Goal: Task Accomplishment & Management: Manage account settings

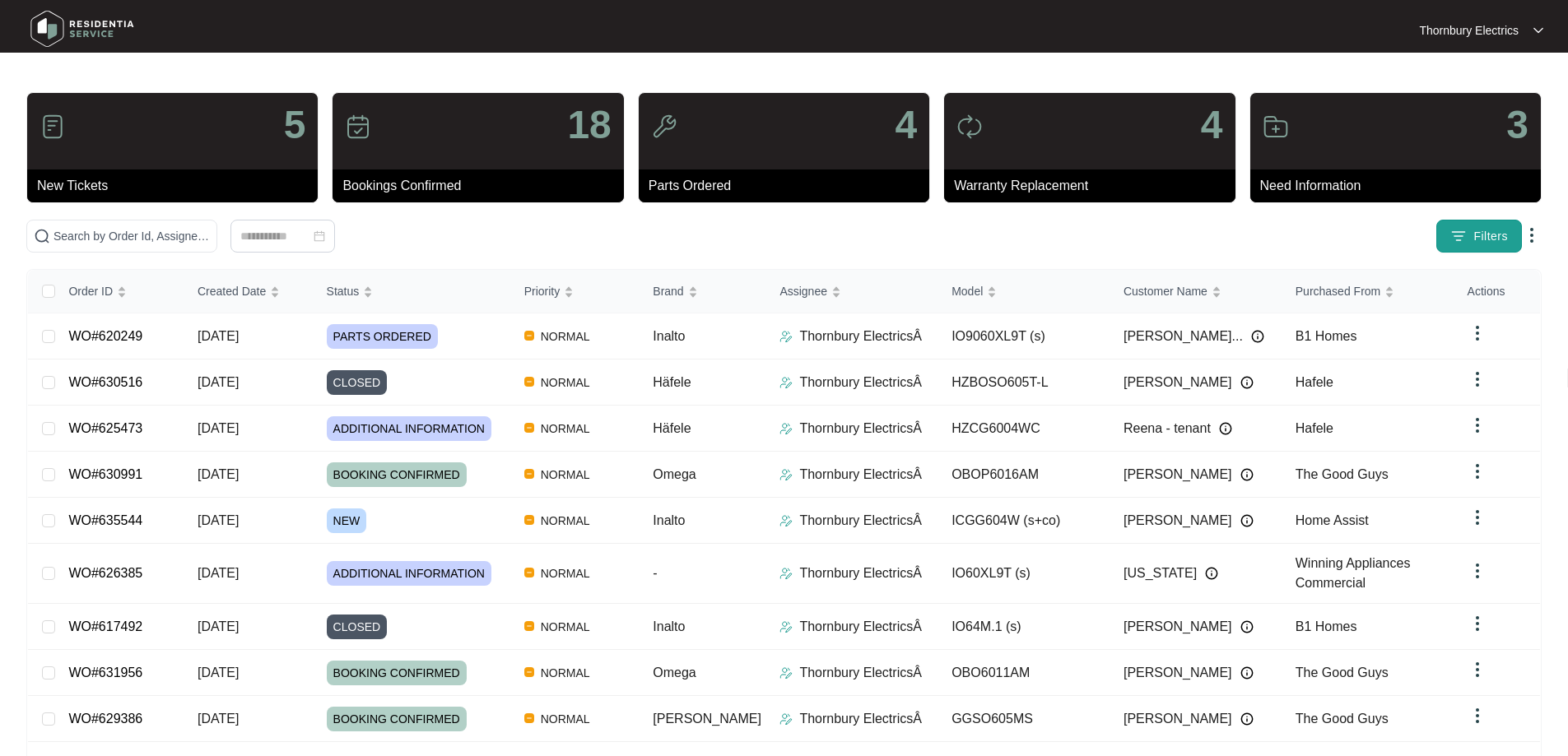
click at [1470, 241] on button "Filters" at bounding box center [1479, 235] width 86 height 33
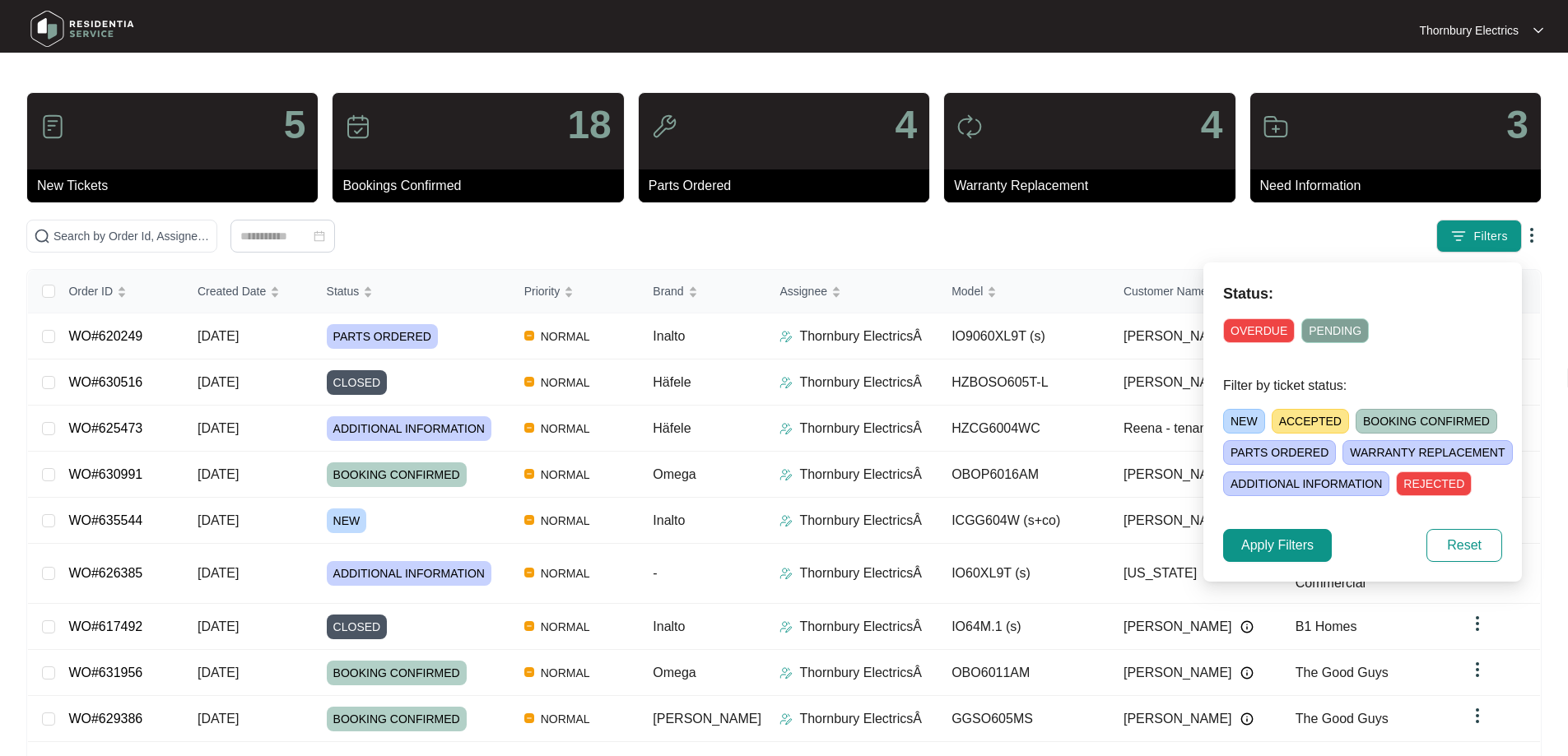
click at [1237, 413] on span "NEW" at bounding box center [1244, 420] width 42 height 24
click at [1289, 539] on span "Apply Filters" at bounding box center [1277, 545] width 72 height 19
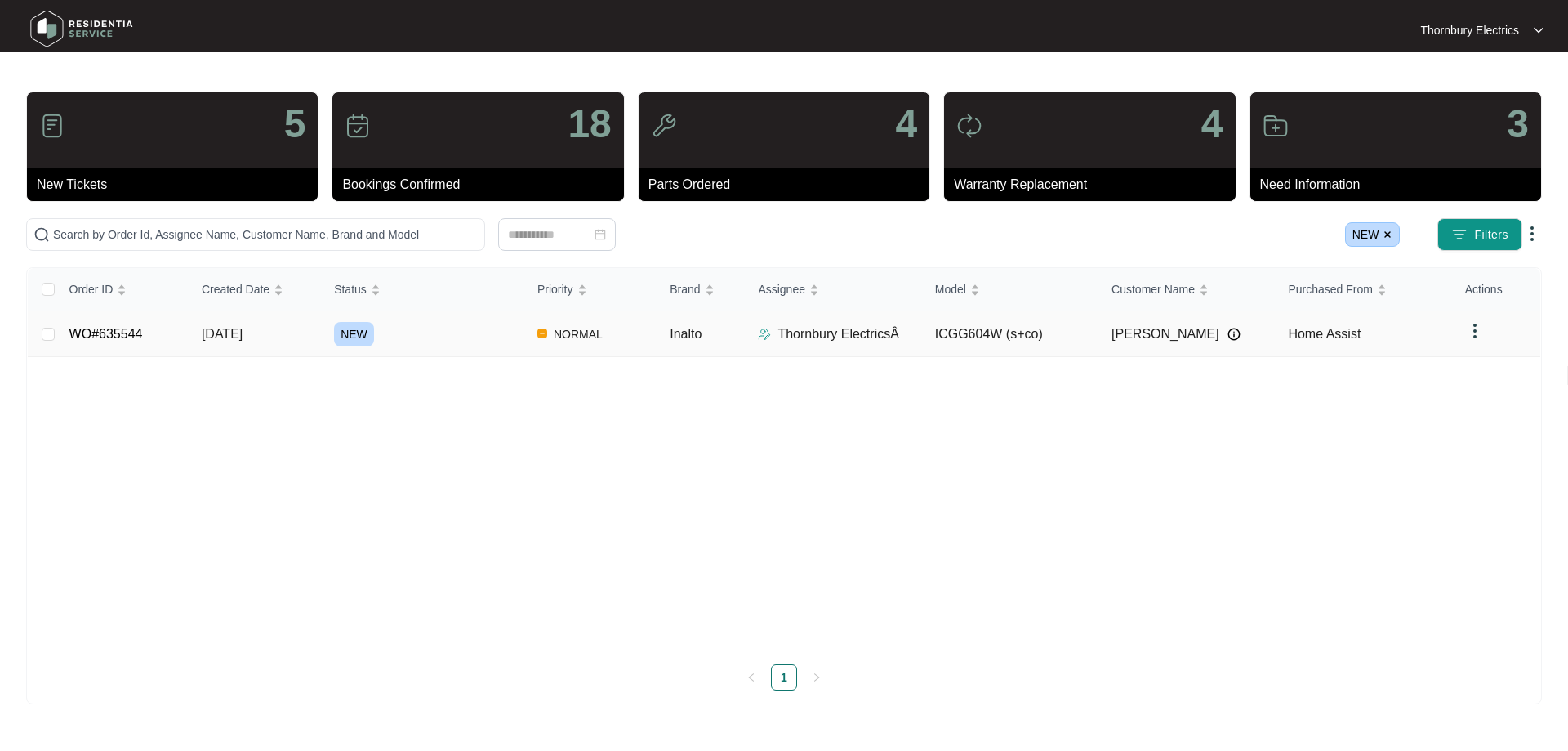
click at [323, 326] on td "NEW" at bounding box center [422, 334] width 204 height 46
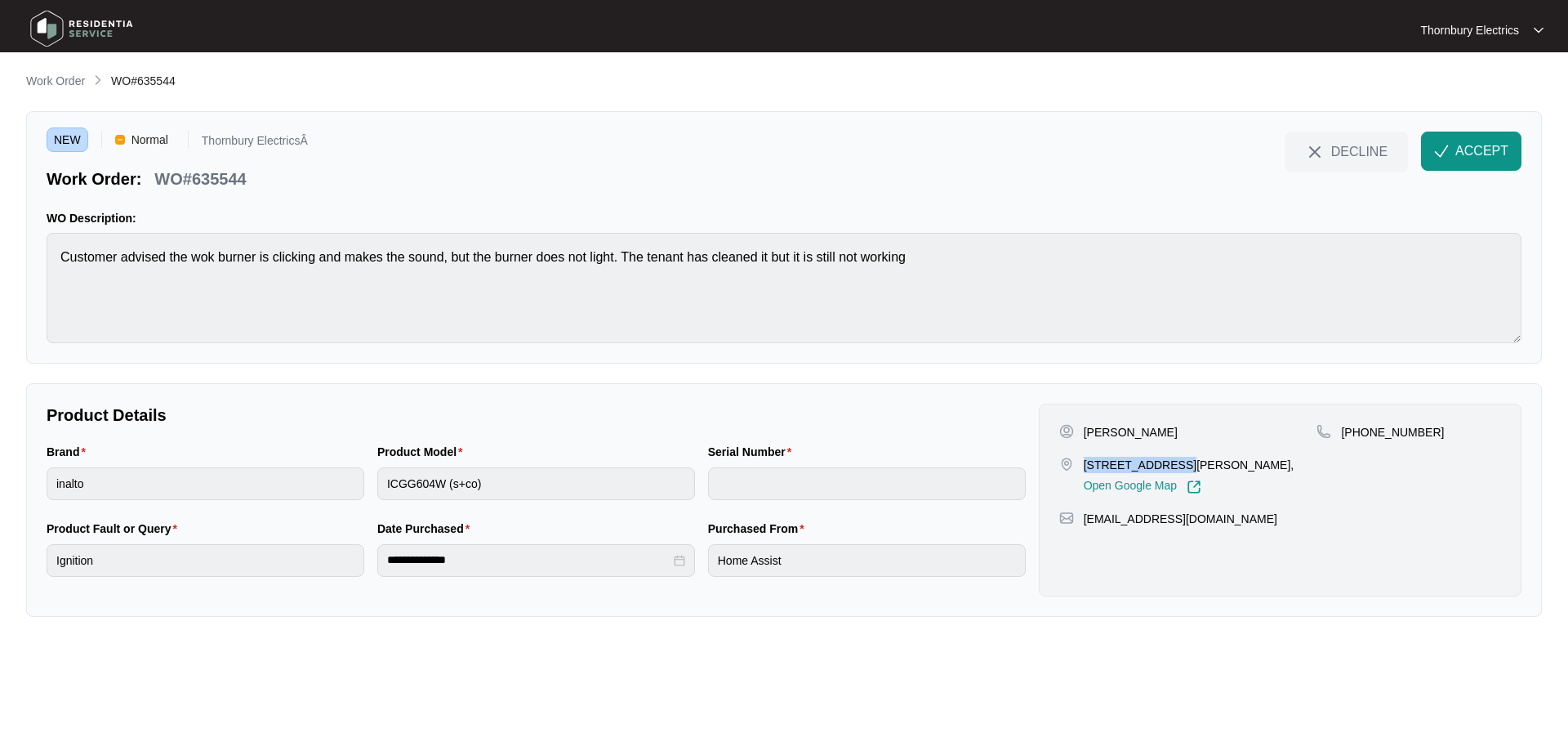
drag, startPoint x: 1083, startPoint y: 464, endPoint x: 1184, endPoint y: 464, distance: 101.0
click at [1184, 464] on p "[STREET_ADDRESS][PERSON_NAME]," at bounding box center [1189, 465] width 210 height 17
copy p "[STREET_ADDRESS]"
click at [1457, 154] on span "ACCEPT" at bounding box center [1482, 150] width 53 height 19
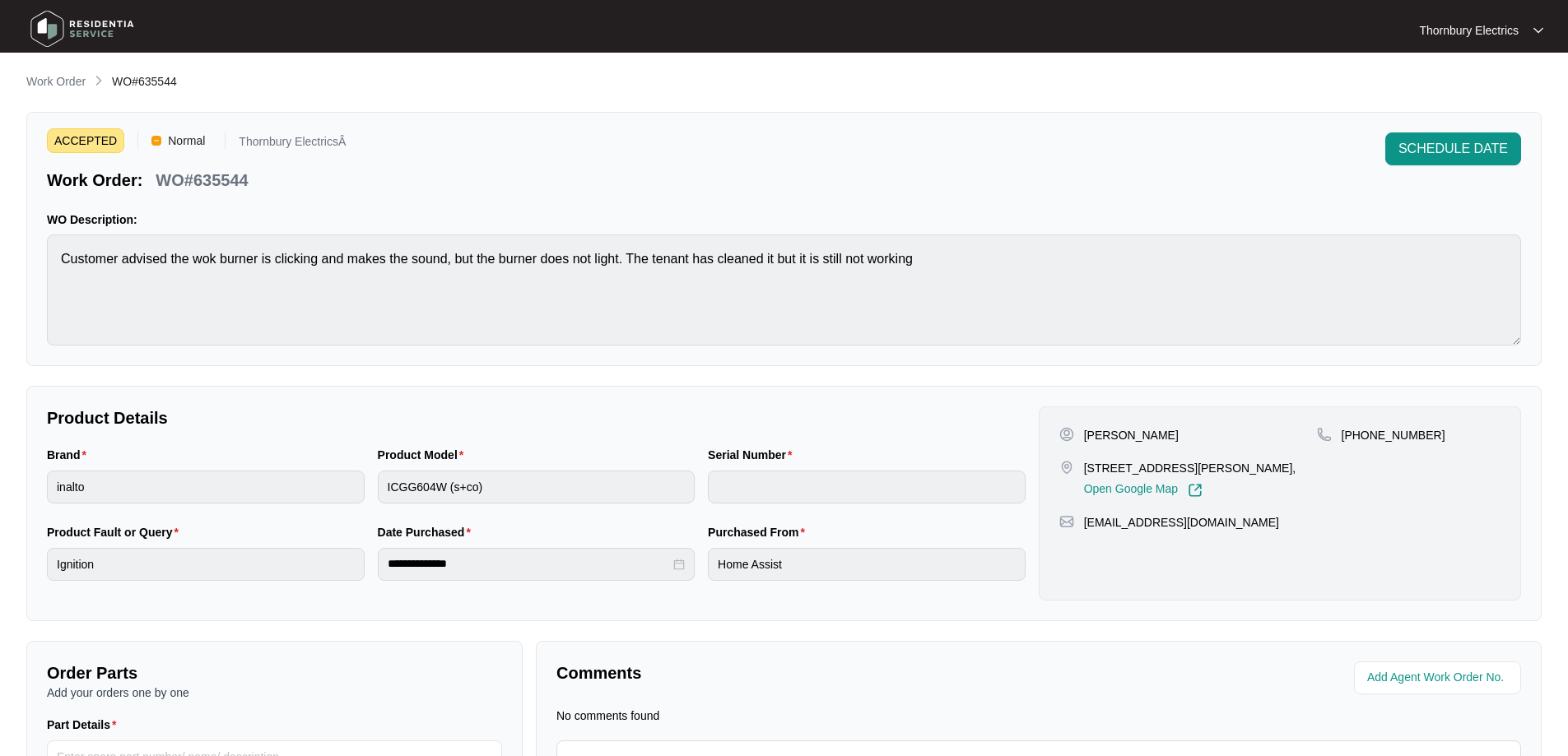
click at [1094, 435] on p "[PERSON_NAME]" at bounding box center [1131, 436] width 94 height 17
copy p "[PERSON_NAME]"
click at [1143, 438] on div "[PERSON_NAME]" at bounding box center [1188, 436] width 257 height 17
click at [1126, 430] on p "[PERSON_NAME]" at bounding box center [1131, 436] width 94 height 17
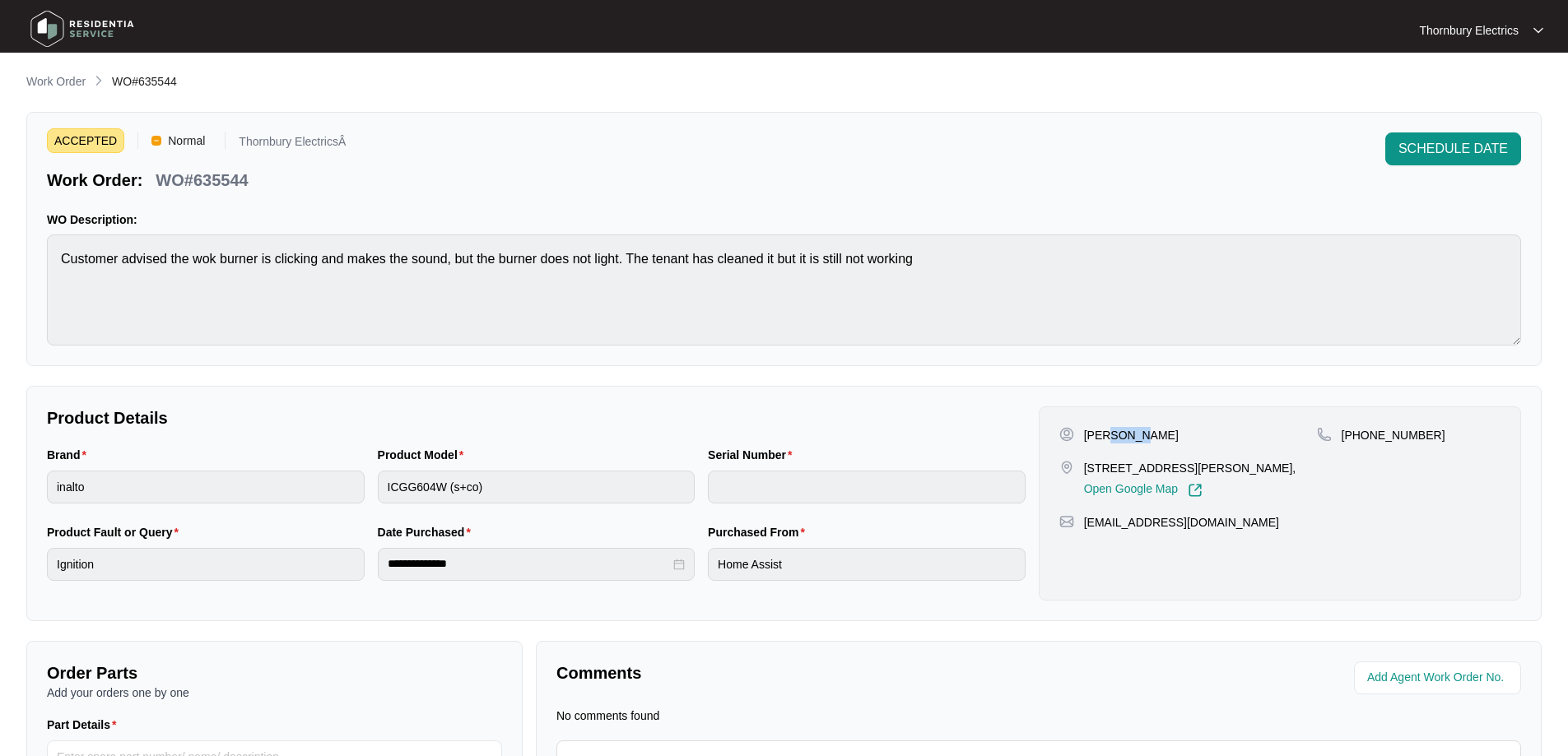
click at [1126, 430] on p "[PERSON_NAME]" at bounding box center [1131, 436] width 94 height 17
copy p "[PERSON_NAME]"
drag, startPoint x: 1433, startPoint y: 435, endPoint x: 1363, endPoint y: 435, distance: 70.0
click at [1363, 435] on div "[PHONE_NUMBER]" at bounding box center [1408, 436] width 183 height 17
copy p "461393639"
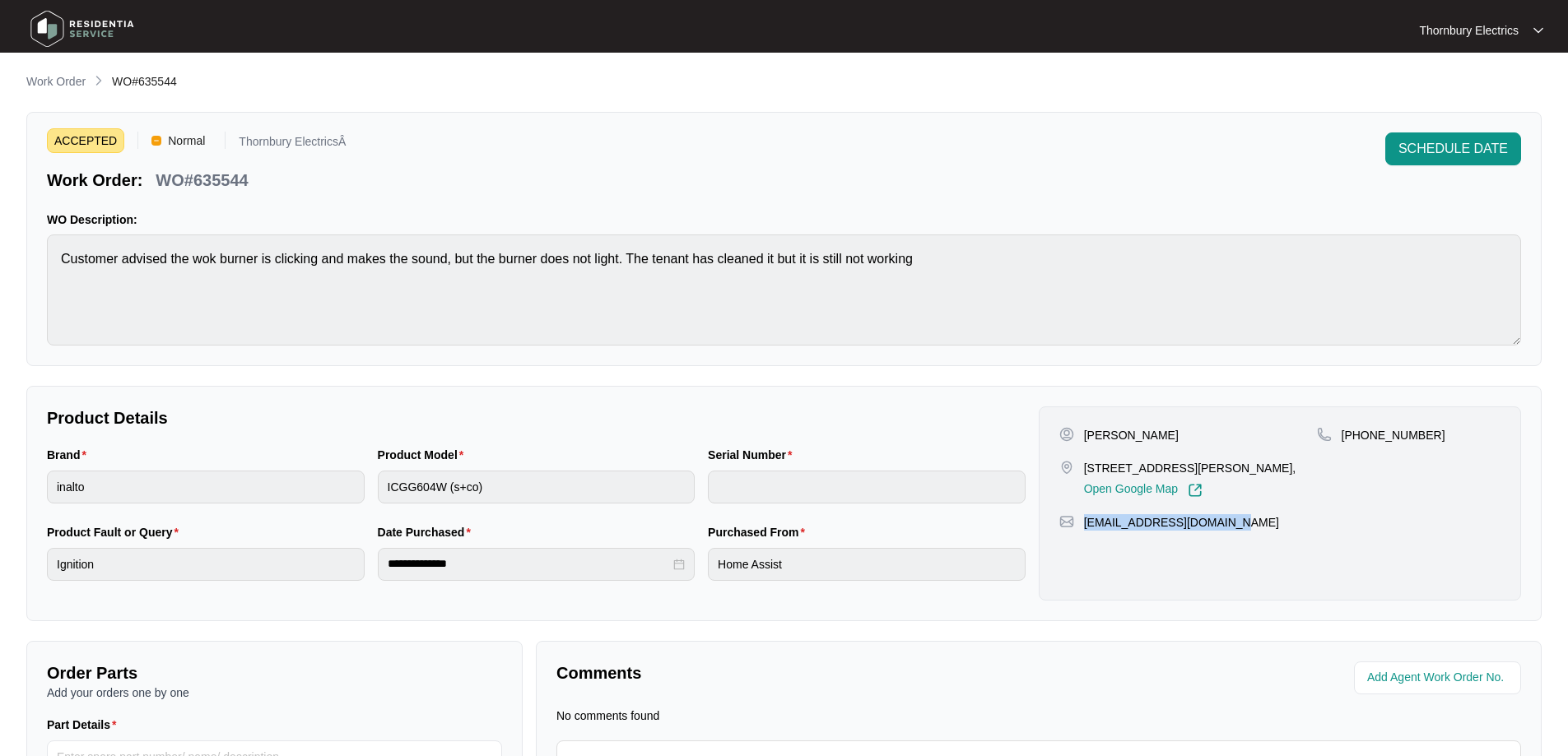
drag, startPoint x: 1242, startPoint y: 526, endPoint x: 1079, endPoint y: 524, distance: 163.0
click at [1079, 524] on div "[EMAIL_ADDRESS][DOMAIN_NAME]" at bounding box center [1279, 522] width 441 height 17
copy p "[EMAIL_ADDRESS][DOMAIN_NAME]"
click at [246, 172] on p "WO#635544" at bounding box center [202, 180] width 93 height 23
click at [229, 181] on p "WO#635544" at bounding box center [202, 180] width 93 height 23
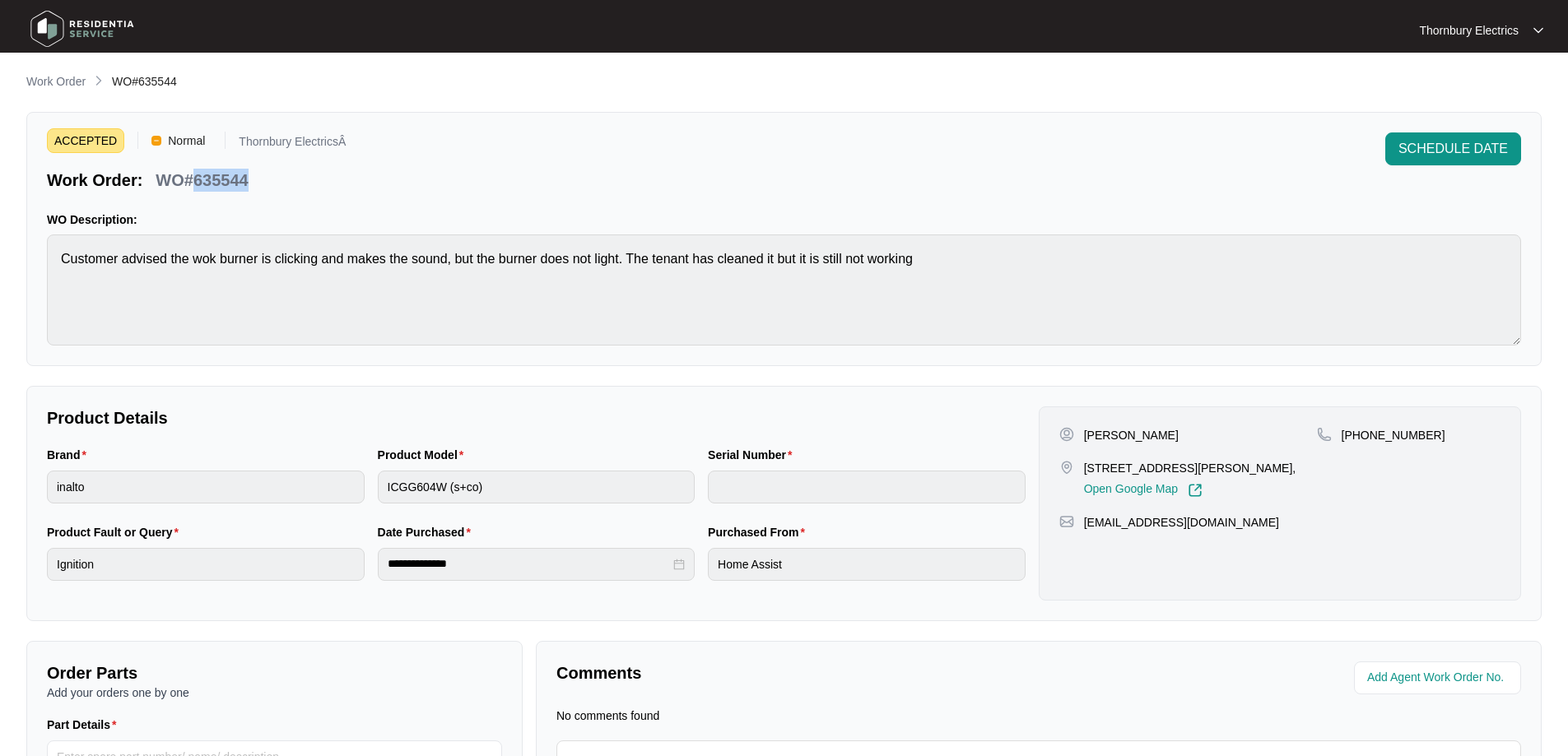
click at [229, 181] on p "WO#635544" at bounding box center [202, 180] width 93 height 23
copy p "635544"
click at [56, 86] on p "Work Order" at bounding box center [56, 82] width 59 height 17
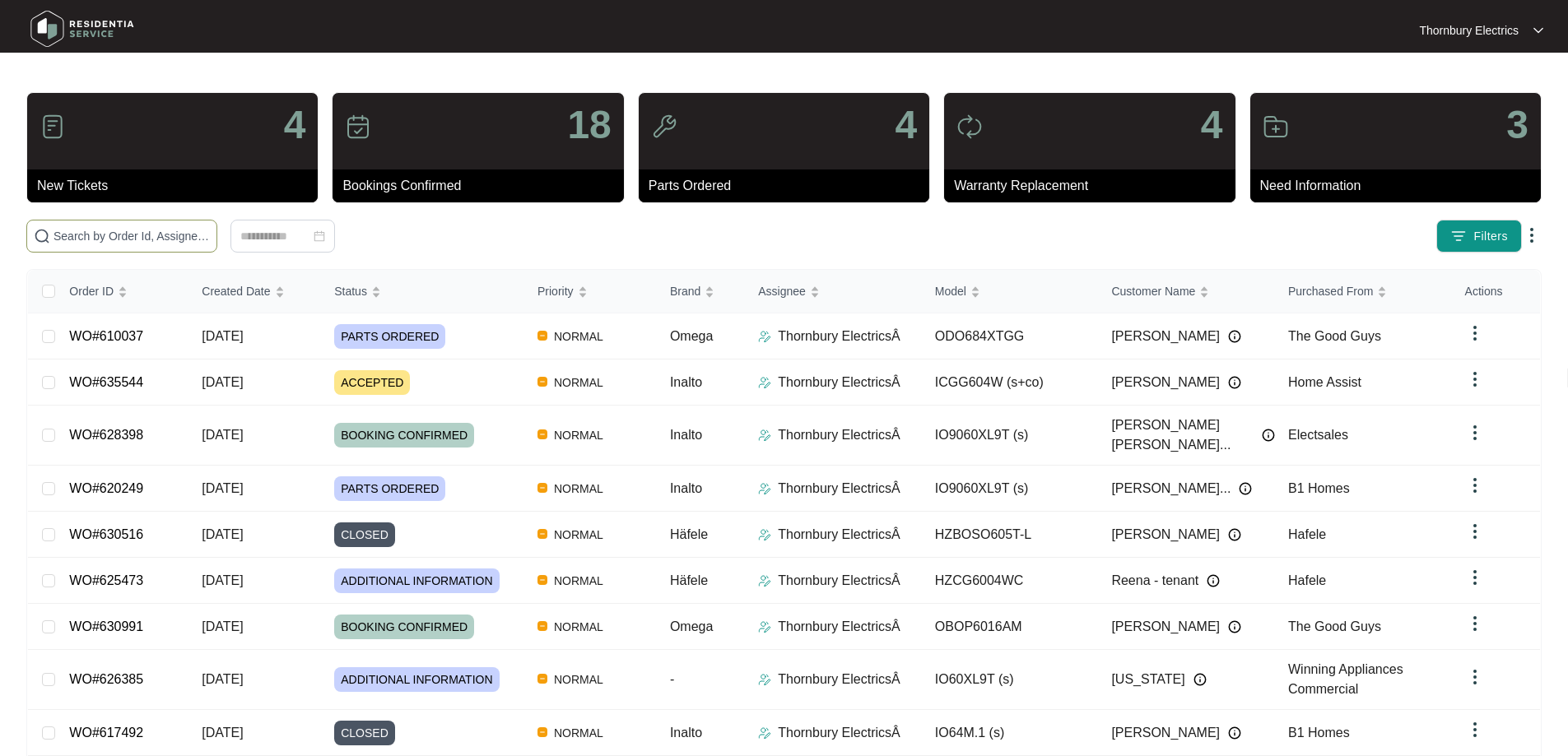
click at [209, 245] on input "text" at bounding box center [132, 236] width 156 height 19
paste input "610037"
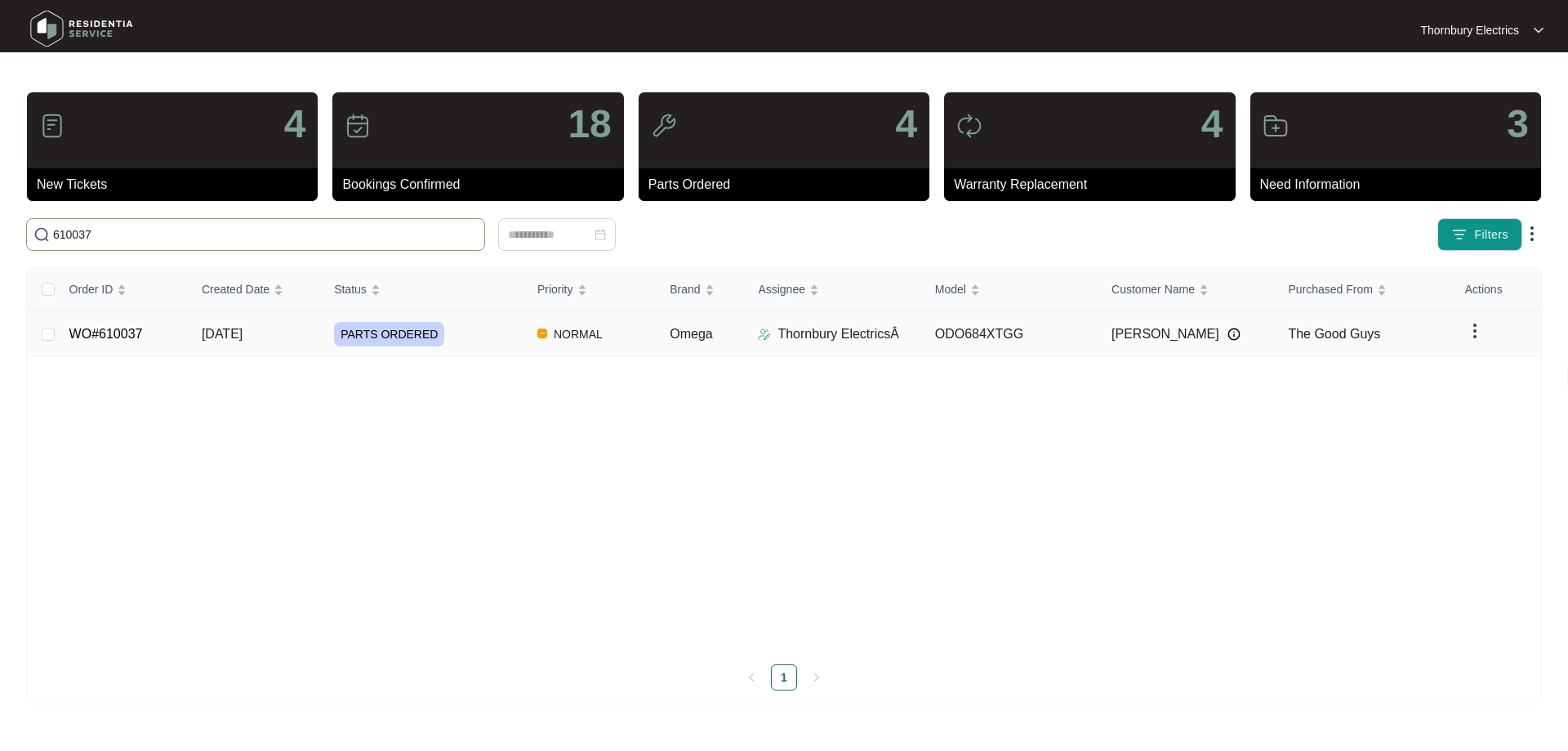
type input "610037"
click at [394, 334] on span "PARTS ORDERED" at bounding box center [389, 333] width 110 height 24
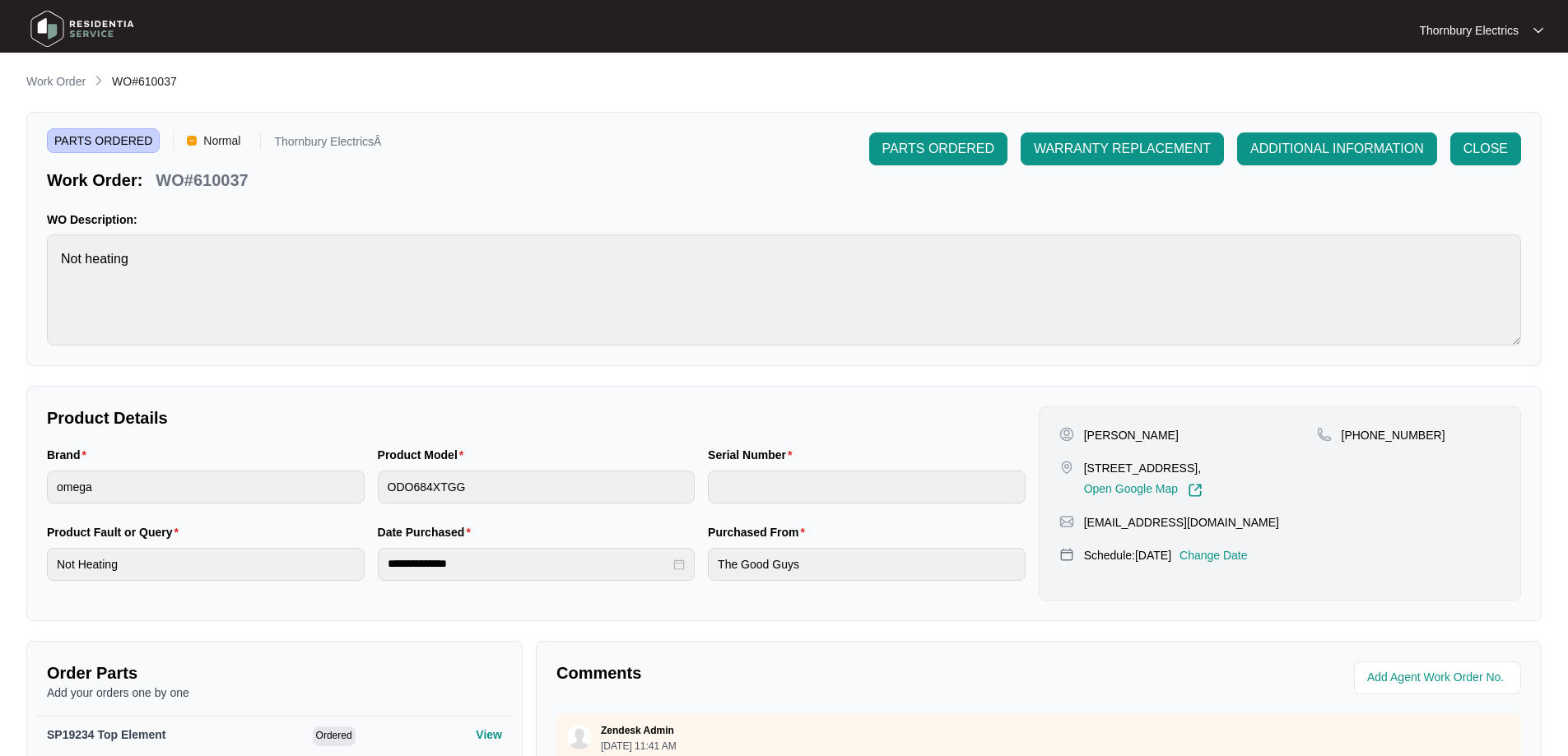
click at [1248, 556] on p "Change Date" at bounding box center [1213, 556] width 68 height 17
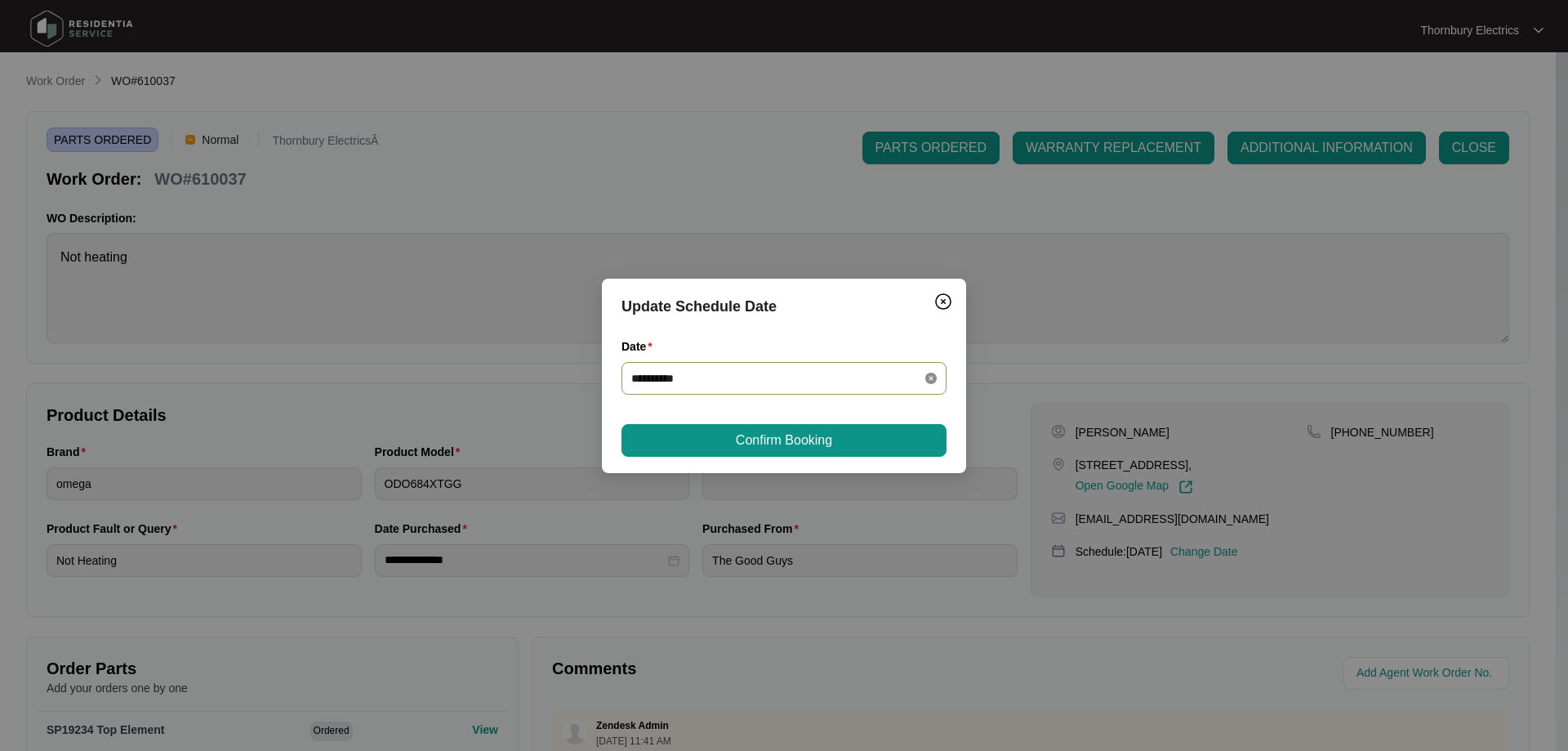
click at [932, 379] on icon "close-circle" at bounding box center [931, 378] width 12 height 12
click at [932, 379] on div at bounding box center [784, 378] width 306 height 18
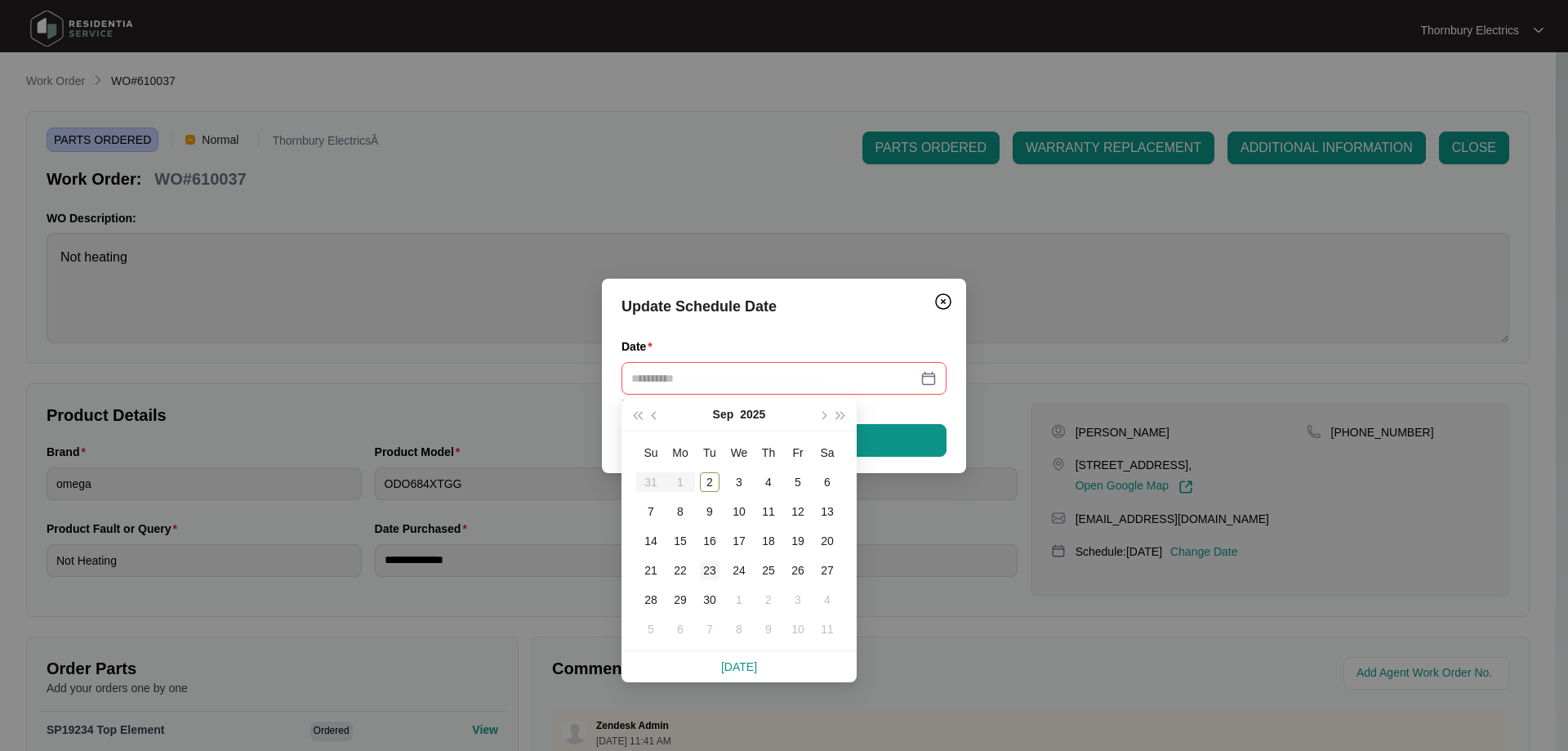
click at [715, 563] on div "23" at bounding box center [709, 570] width 19 height 19
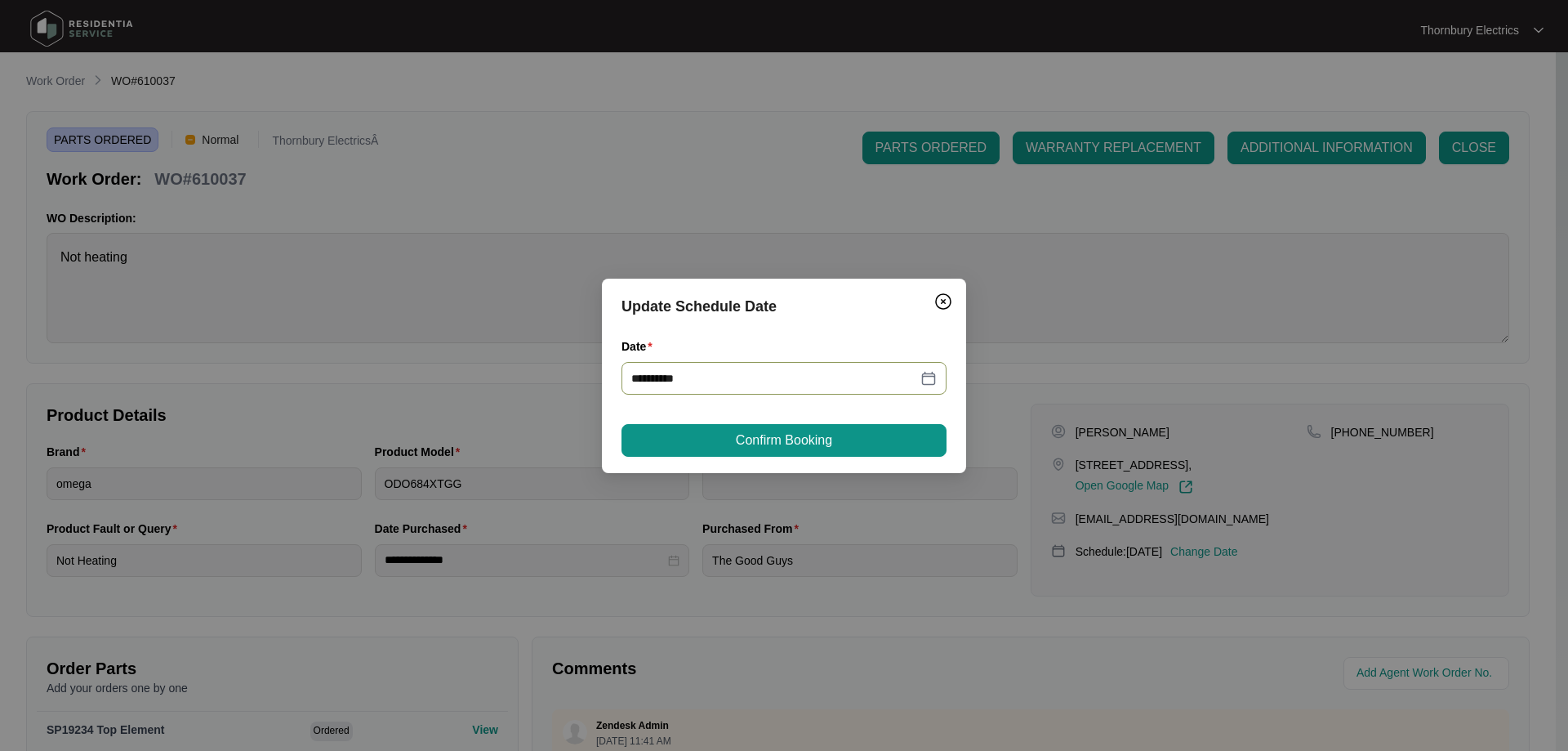
type input "**********"
click at [870, 430] on button "Confirm Booking" at bounding box center [783, 440] width 325 height 33
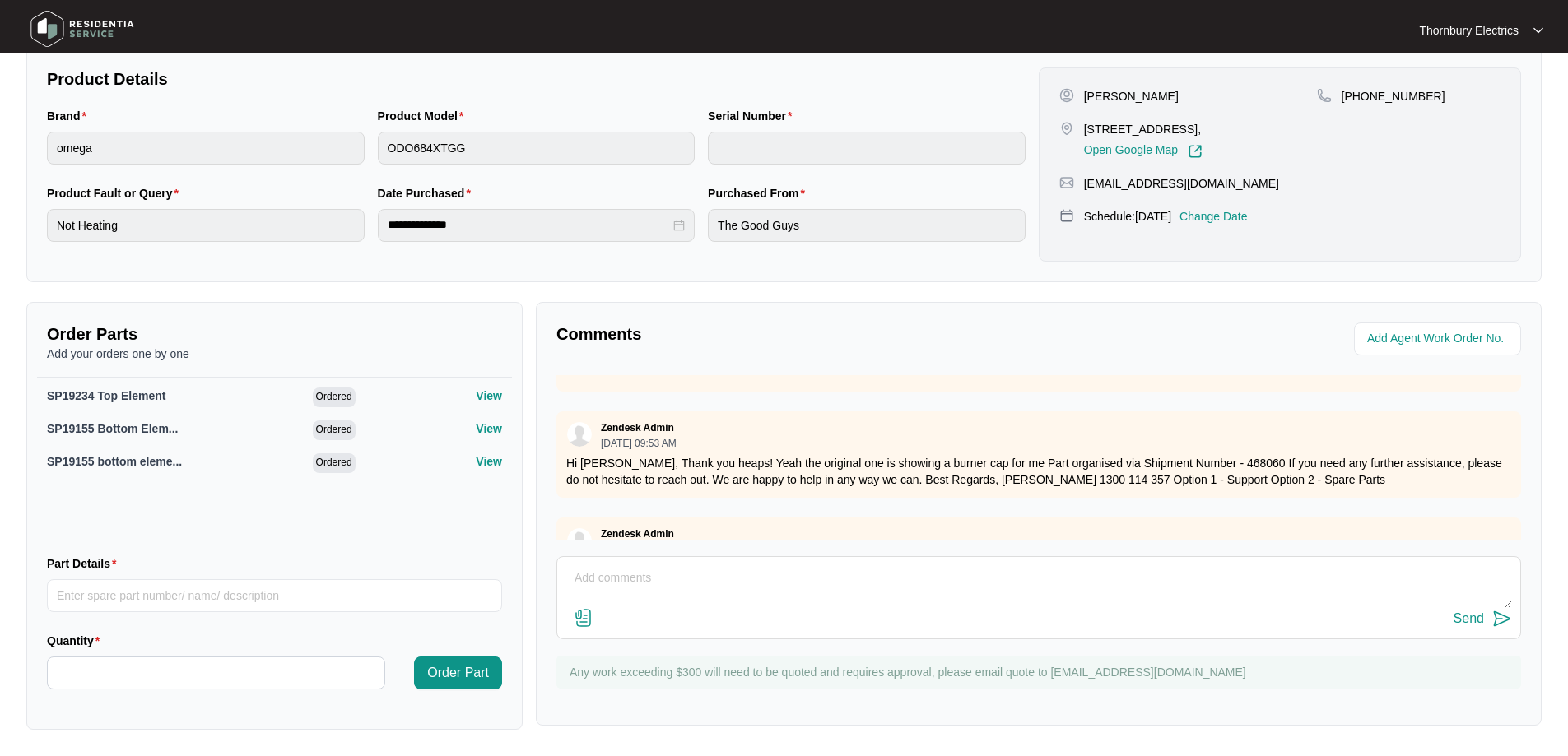
scroll to position [1203, 0]
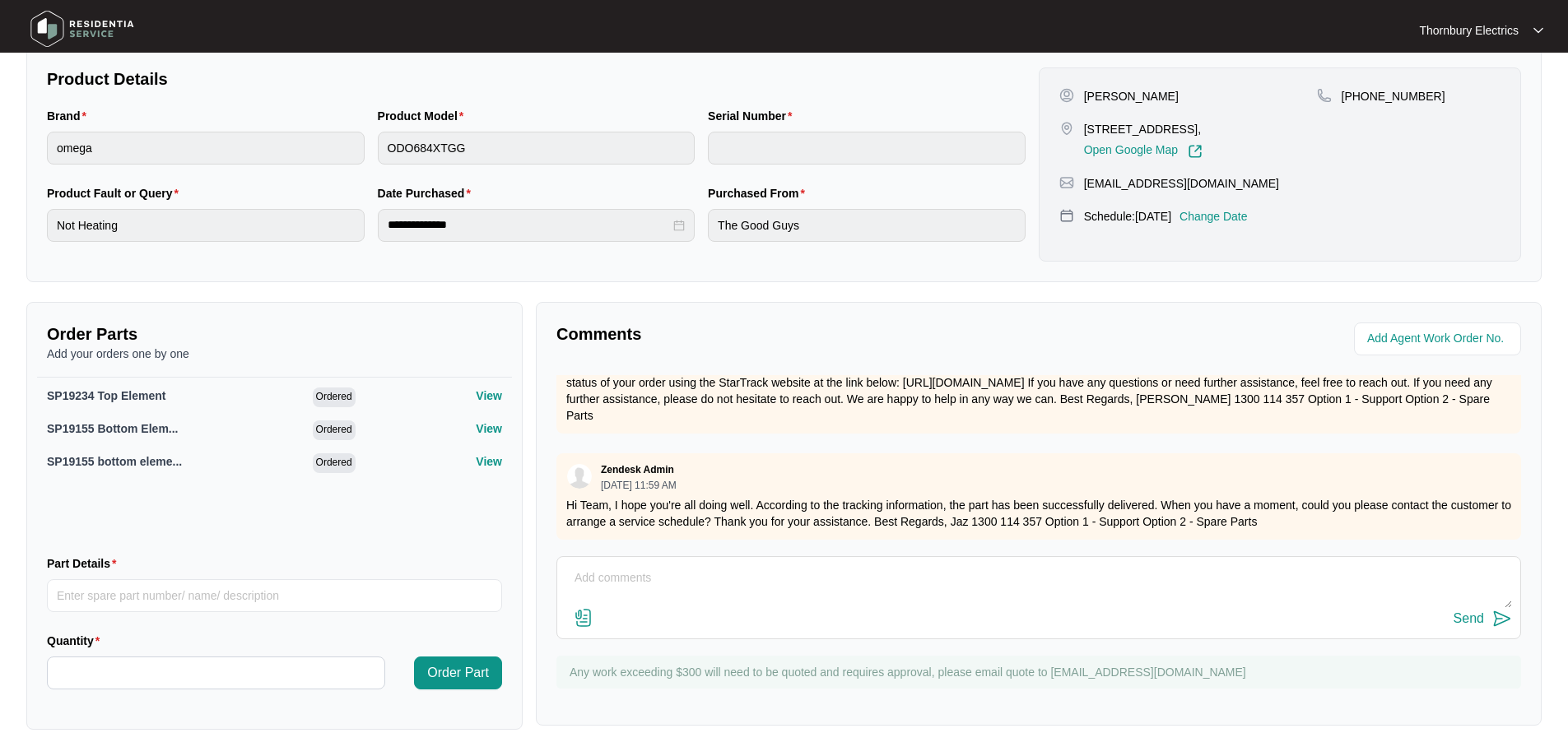
click at [1246, 214] on p "Change Date" at bounding box center [1213, 216] width 68 height 17
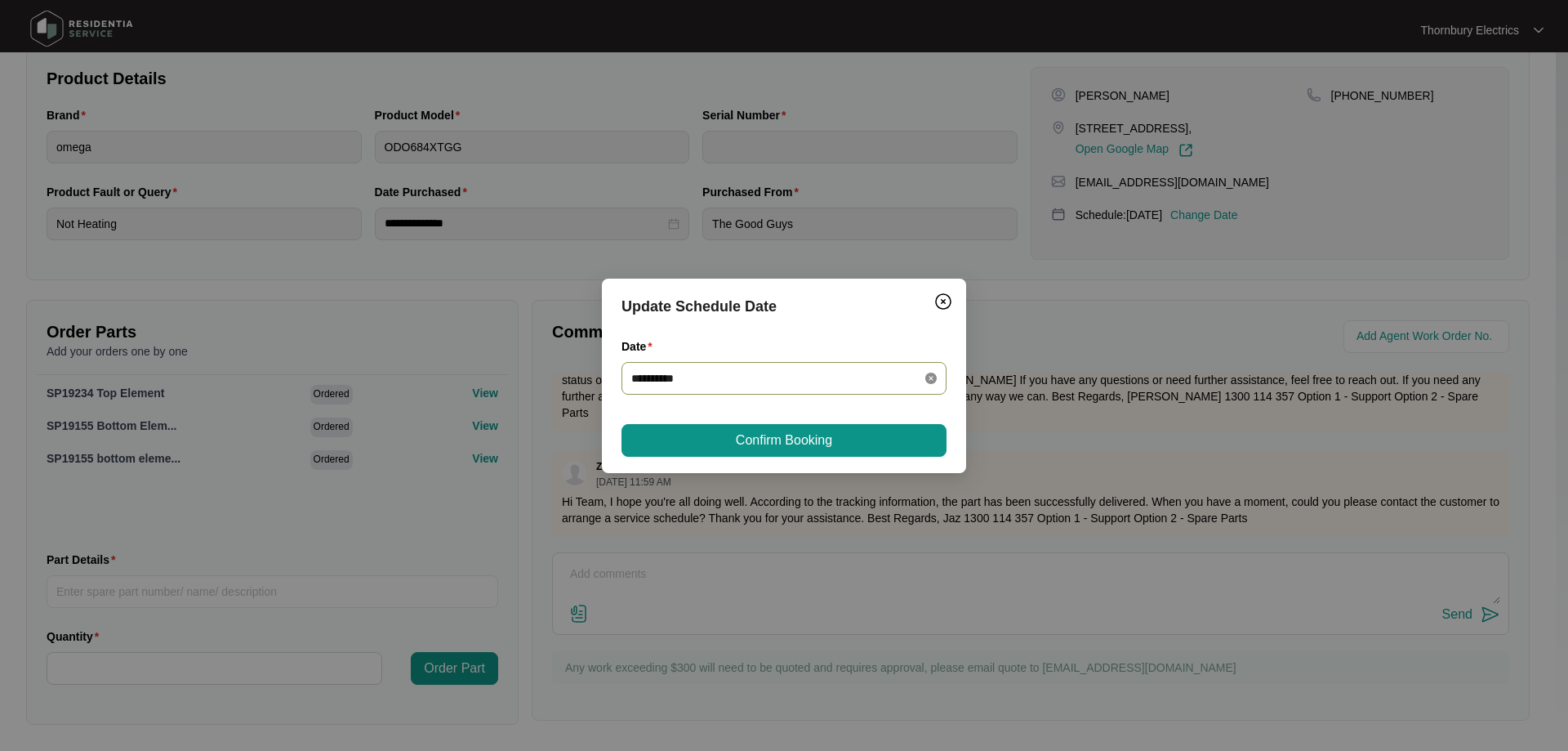
click at [933, 380] on icon "close-circle" at bounding box center [931, 378] width 12 height 12
click at [927, 373] on div at bounding box center [784, 378] width 306 height 18
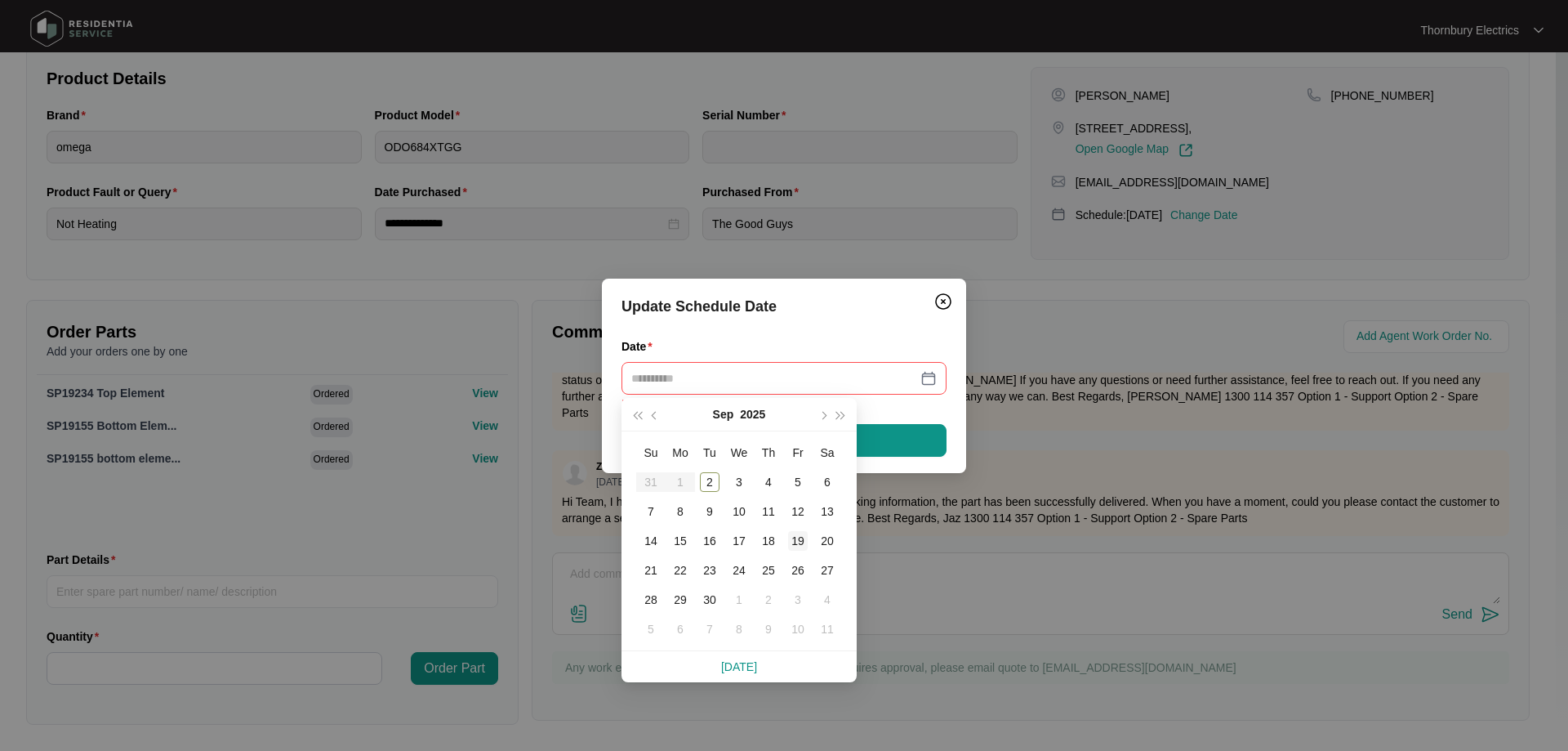
click at [797, 540] on div "19" at bounding box center [797, 540] width 19 height 19
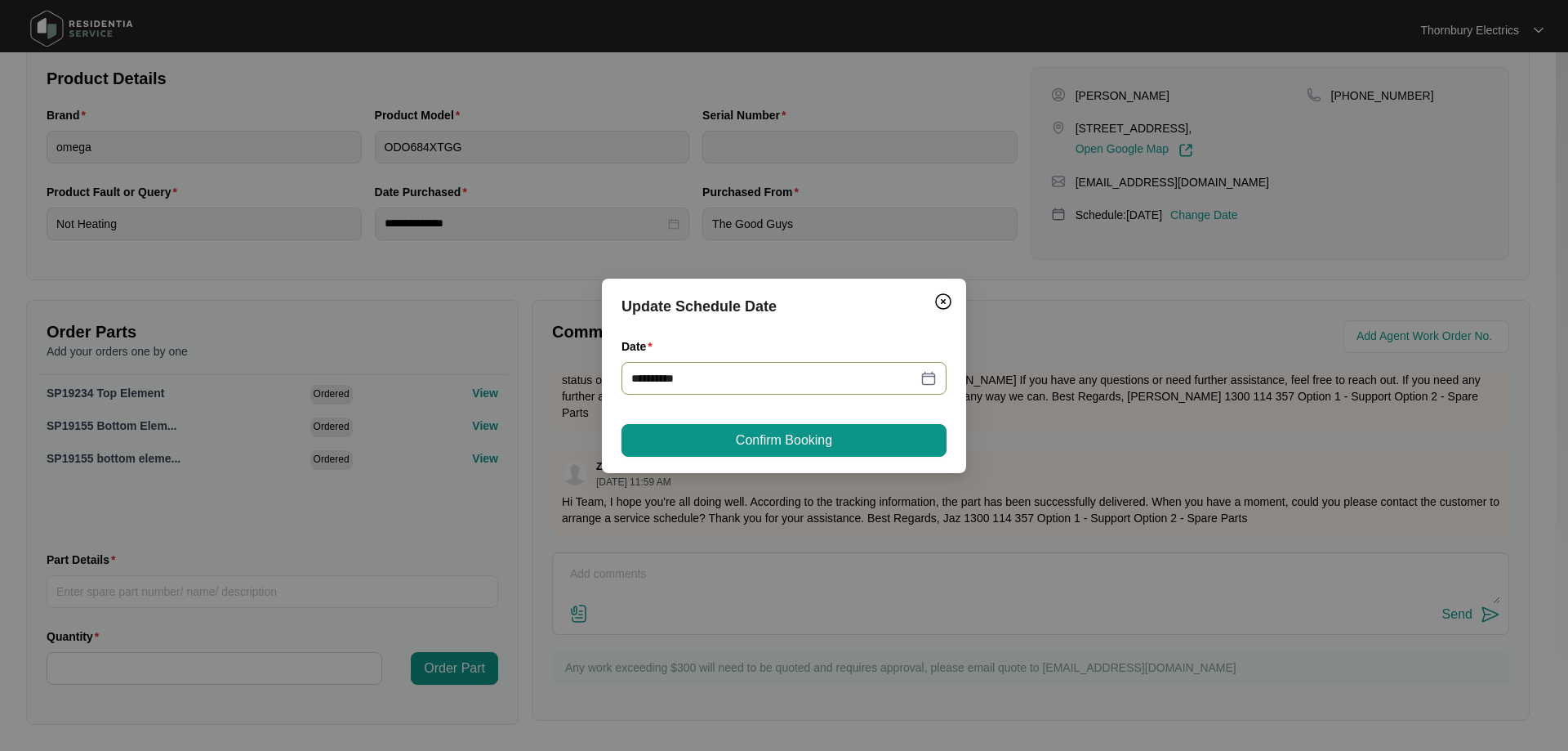
type input "**********"
click at [792, 441] on span "Confirm Booking" at bounding box center [783, 440] width 96 height 19
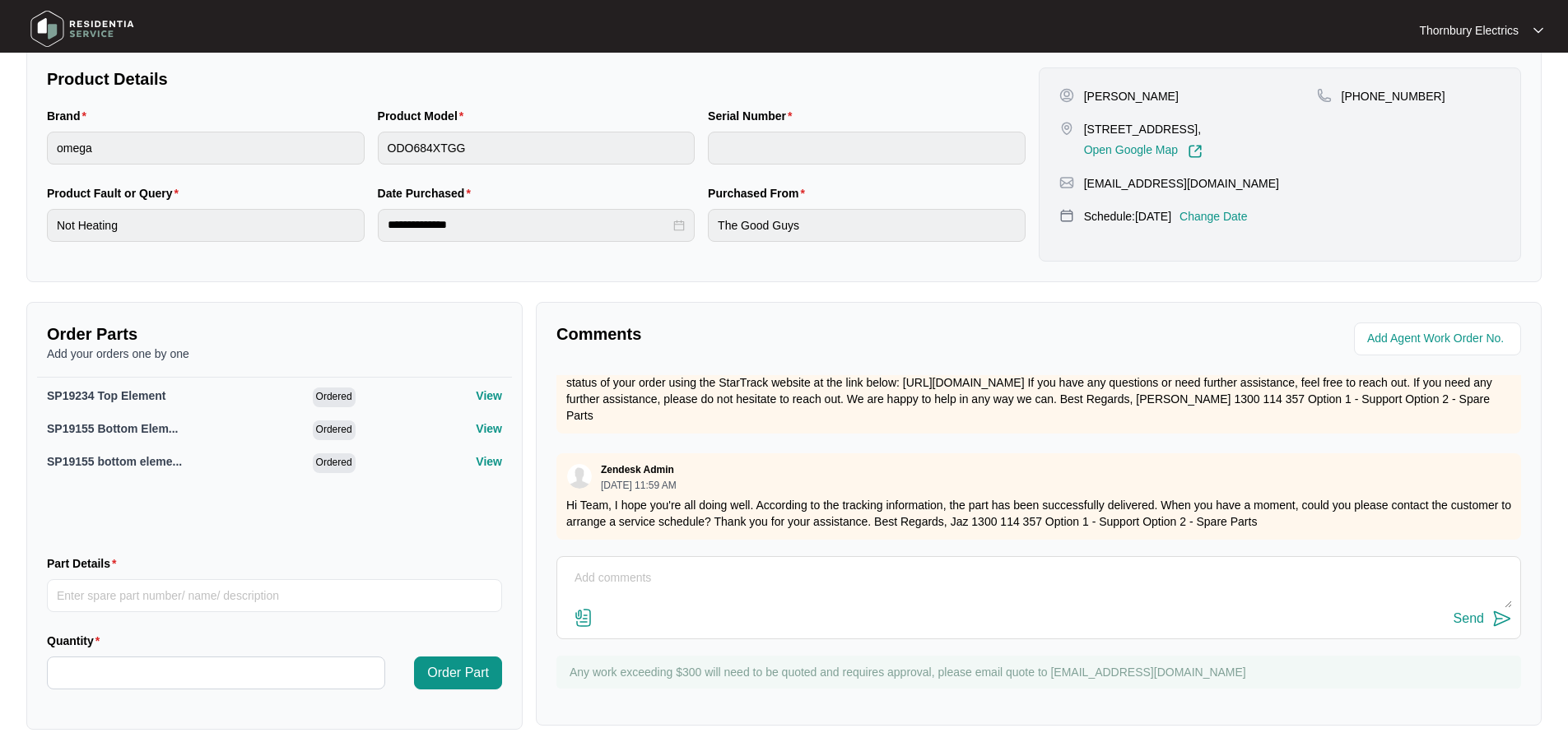
click at [1135, 567] on textarea at bounding box center [1038, 586] width 946 height 43
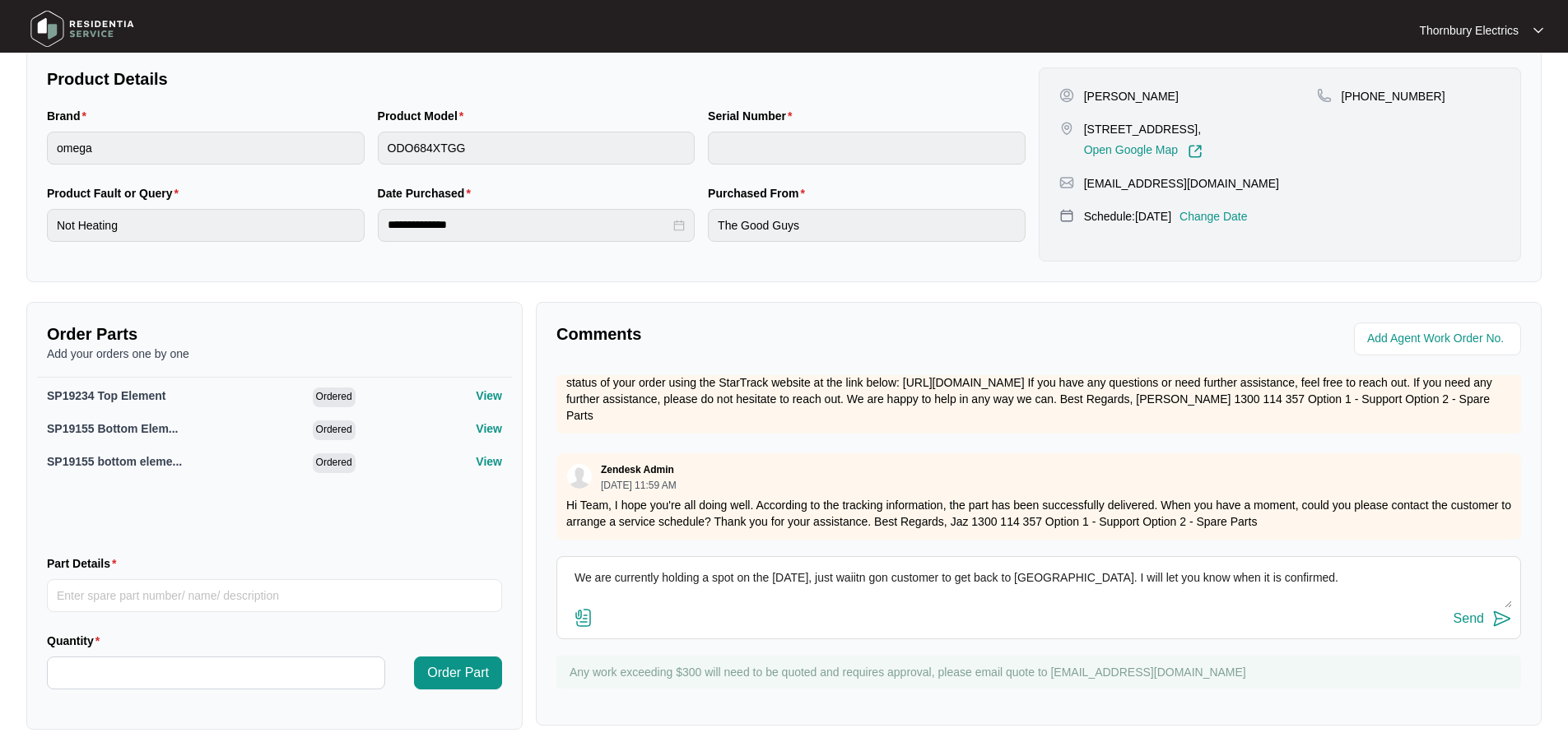
type textarea "We are currently holding a spot on the [DATE], just waiitn gon customer to get …"
click at [1477, 624] on div "Send" at bounding box center [1469, 619] width 30 height 15
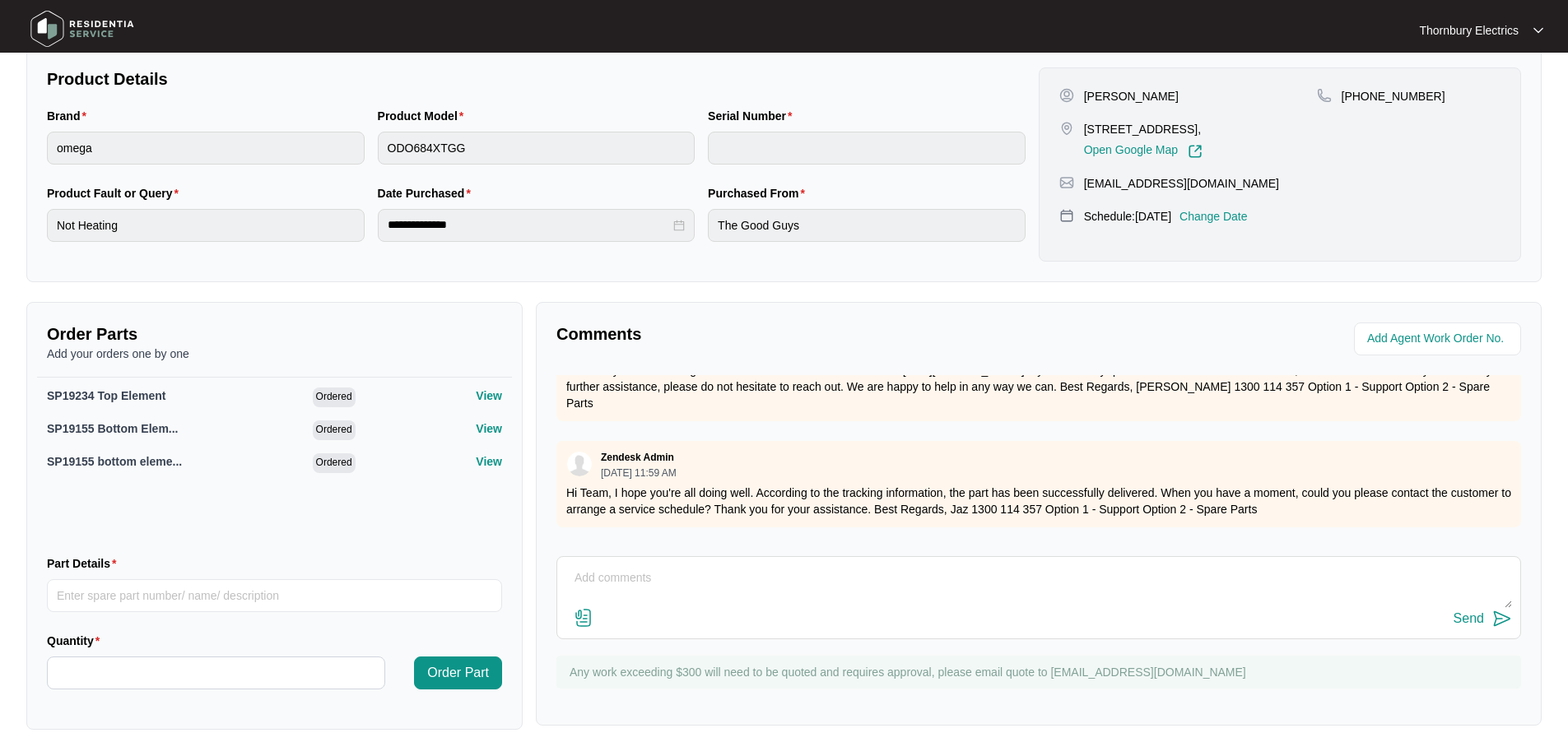
scroll to position [0, 0]
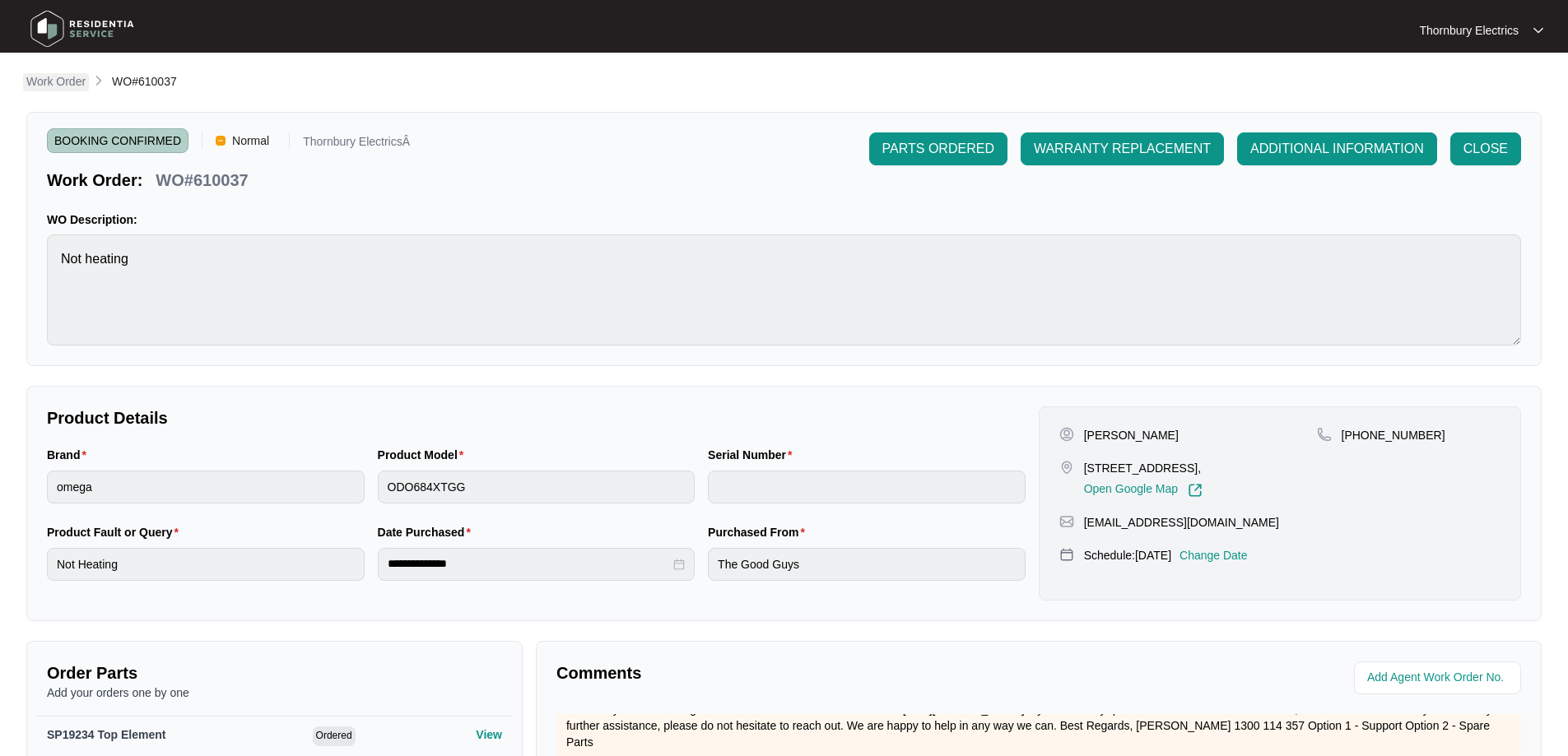
click at [70, 83] on p "Work Order" at bounding box center [56, 82] width 59 height 17
